Goal: Navigation & Orientation: Find specific page/section

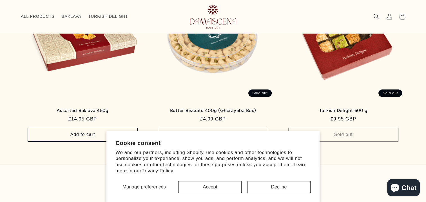
scroll to position [612, 0]
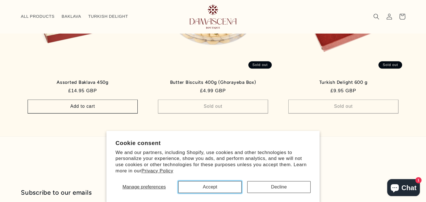
click at [225, 188] on button "Accept" at bounding box center [209, 187] width 63 height 12
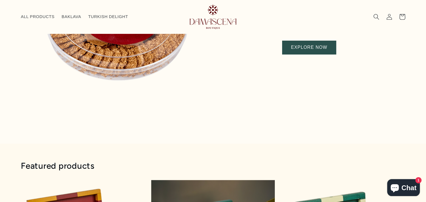
scroll to position [89, 0]
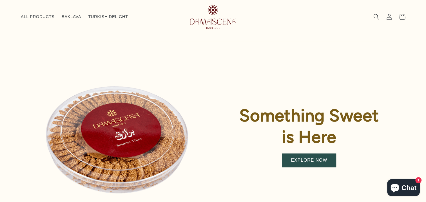
click at [161, 127] on img at bounding box center [117, 137] width 192 height 192
click at [300, 160] on link "EXPLORE NOW" at bounding box center [309, 160] width 54 height 14
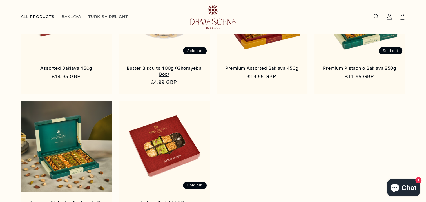
scroll to position [77, 0]
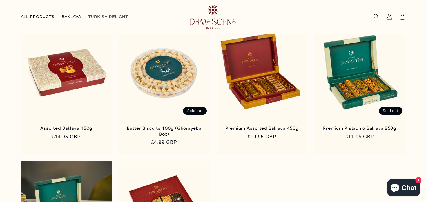
click at [65, 17] on span "BAKLAVA" at bounding box center [71, 16] width 19 height 5
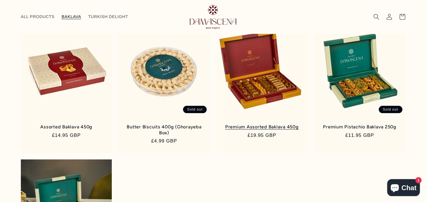
scroll to position [77, 0]
